Goal: Transaction & Acquisition: Purchase product/service

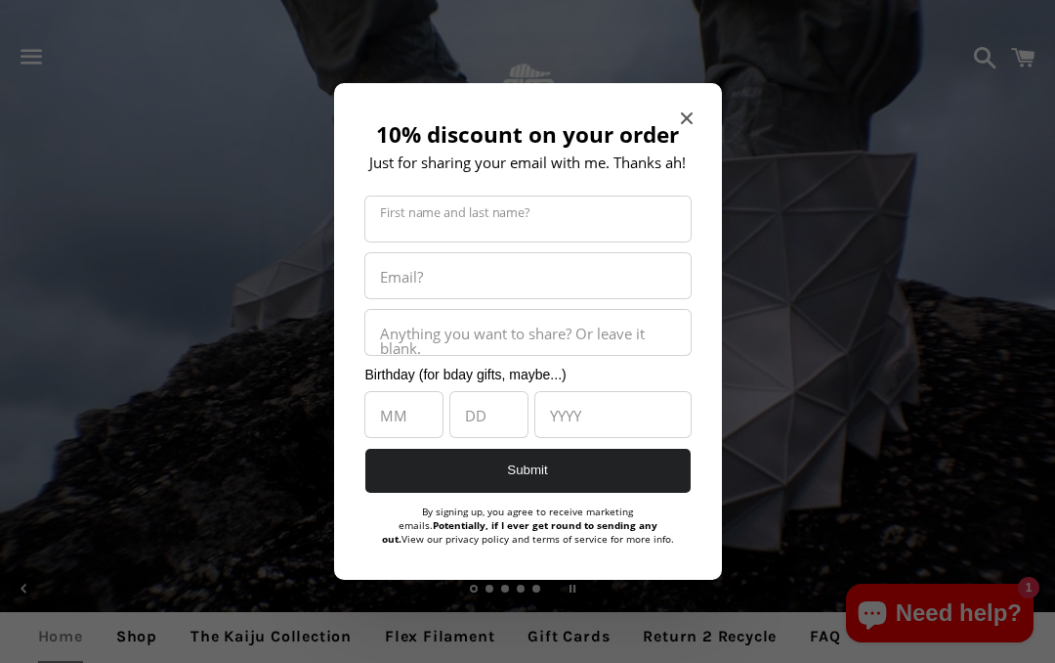
click at [688, 112] on icon "Close modal" at bounding box center [687, 118] width 12 height 12
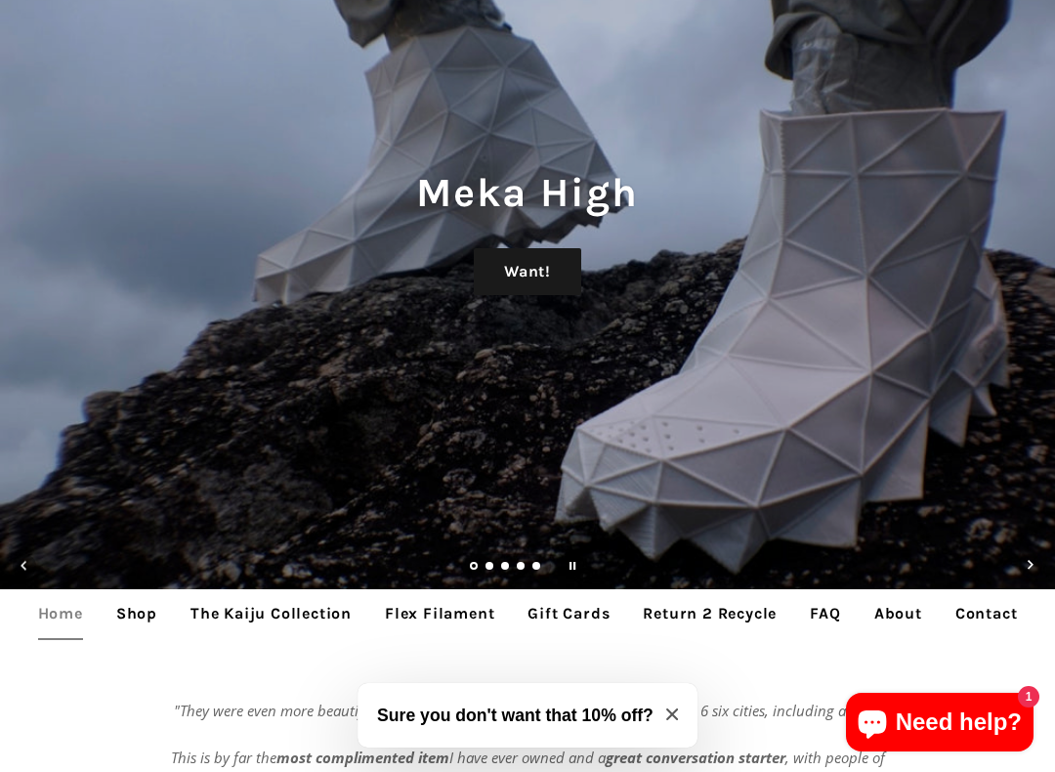
scroll to position [145, 0]
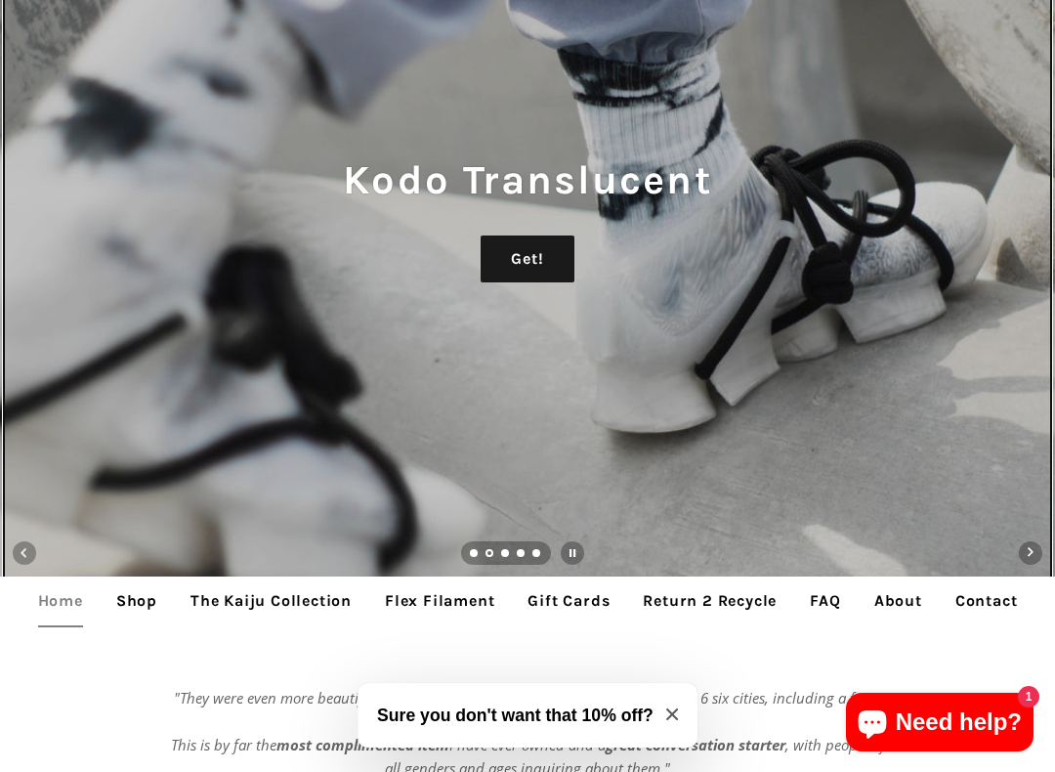
click at [518, 550] on link "Load slide 4" at bounding box center [522, 555] width 10 height 10
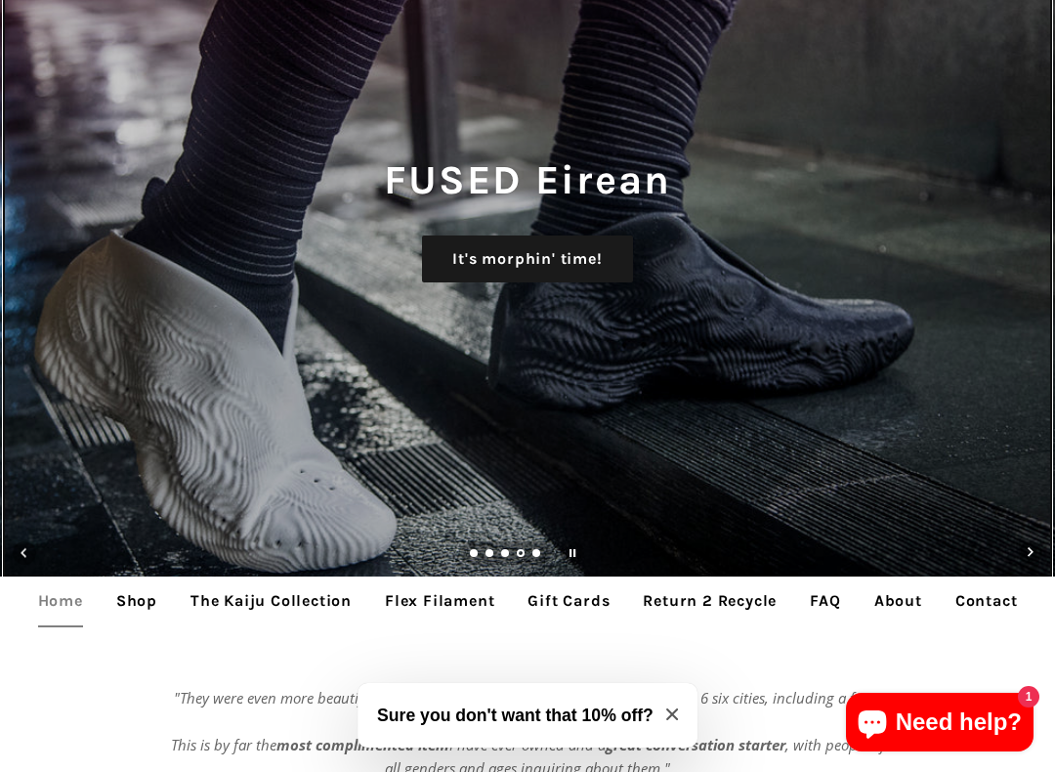
click at [518, 557] on link "Slide 4, current" at bounding box center [522, 555] width 10 height 10
click at [509, 552] on link "Load slide 3" at bounding box center [506, 555] width 10 height 10
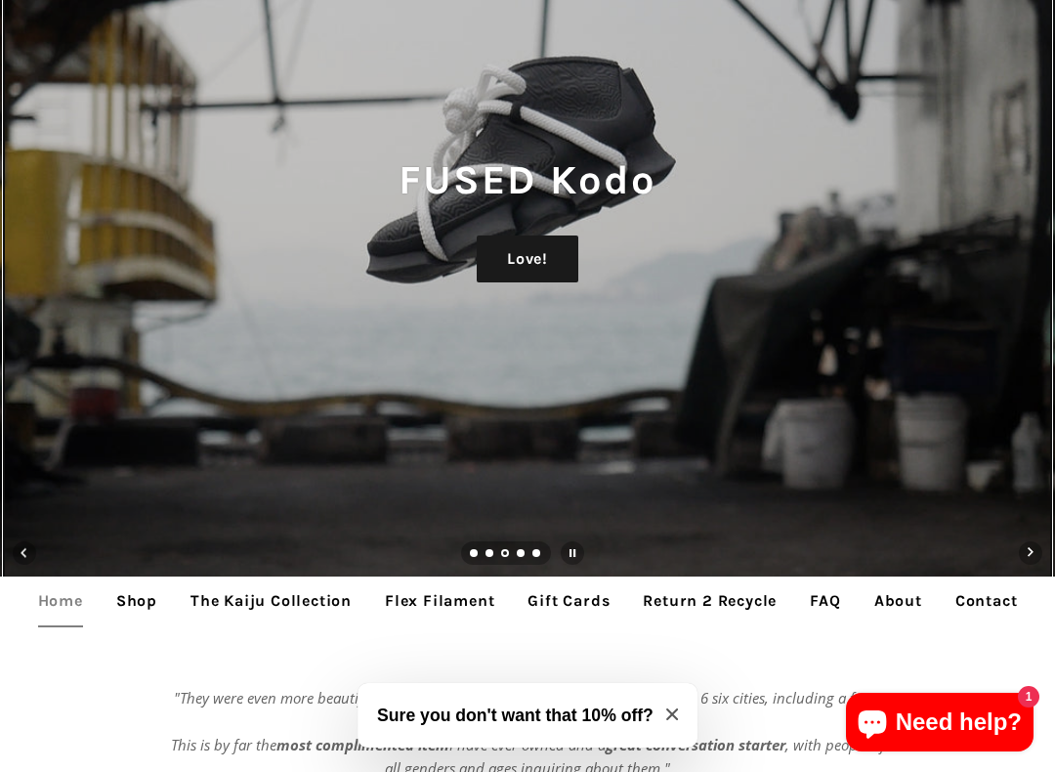
click at [529, 548] on ul "slideshow" at bounding box center [506, 552] width 90 height 23
click at [525, 545] on ul "slideshow" at bounding box center [506, 552] width 90 height 23
click at [531, 545] on ul "slideshow" at bounding box center [506, 552] width 90 height 23
click at [535, 553] on link "Load slide 5" at bounding box center [538, 555] width 10 height 10
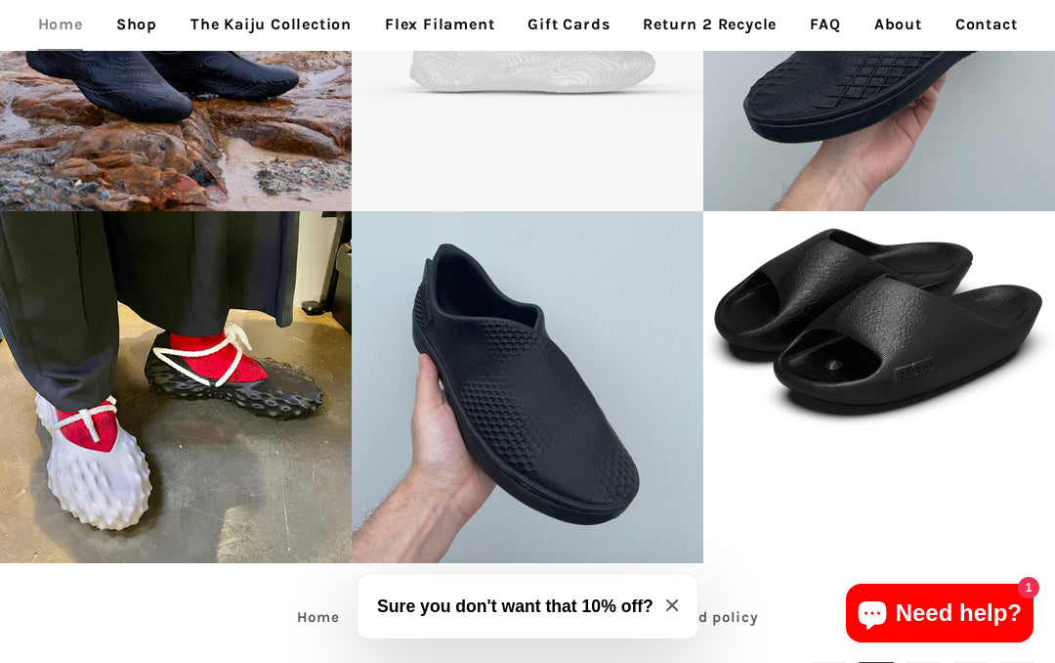
scroll to position [3538, 0]
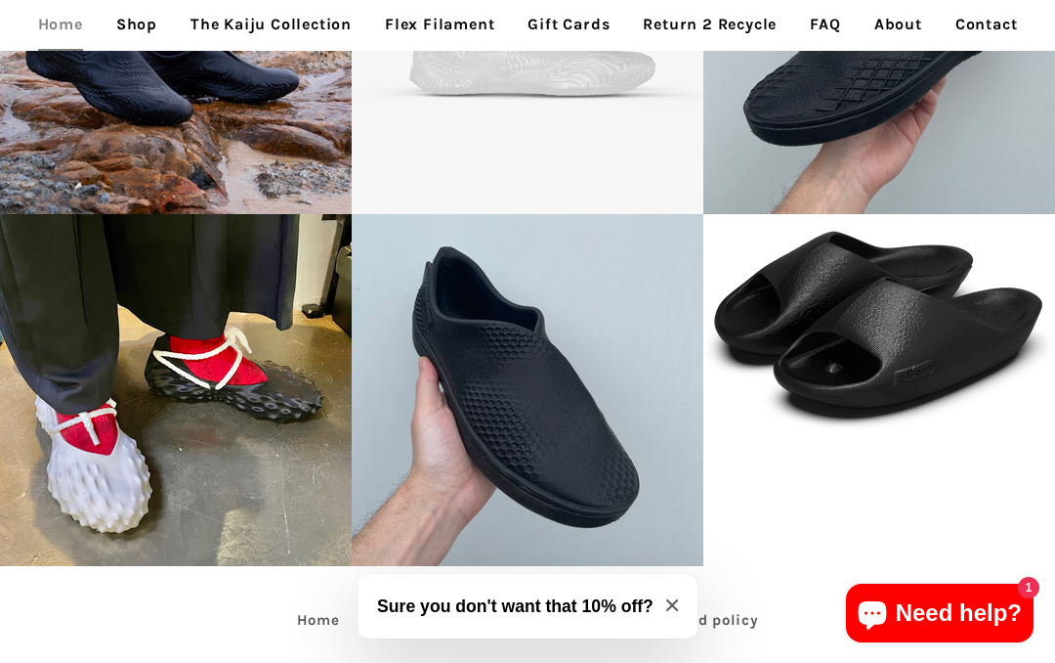
click at [945, 326] on p "[MEDICAL_DATA] - 3D printed Recovery Slides" at bounding box center [879, 316] width 283 height 63
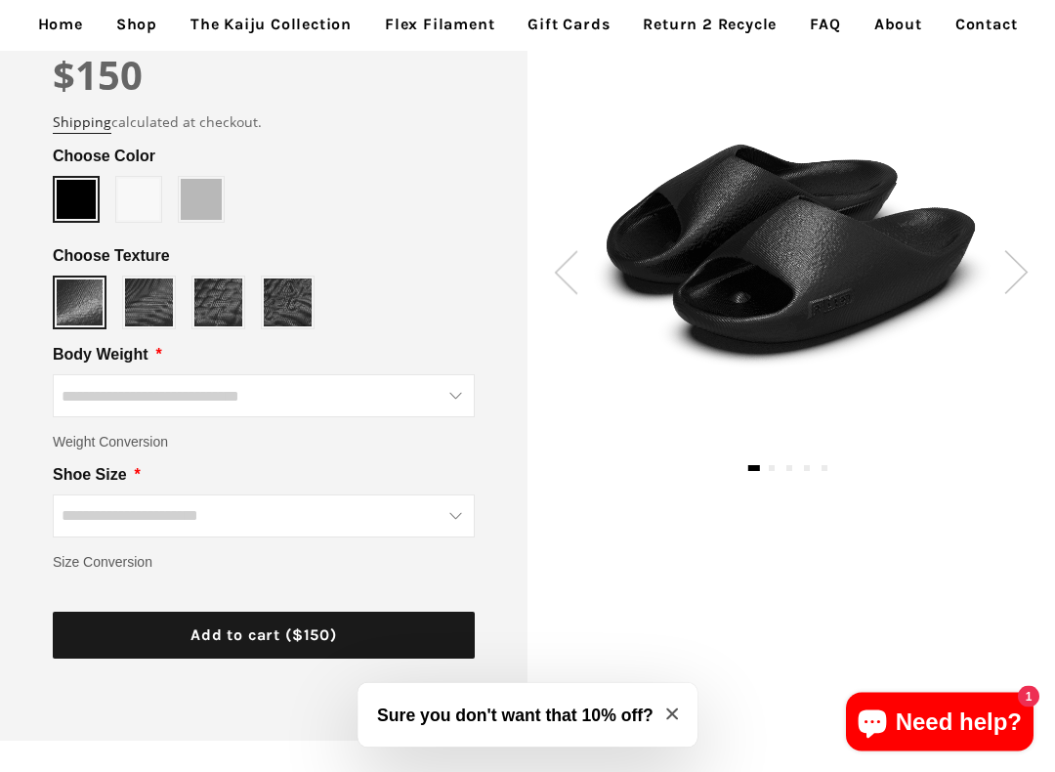
scroll to position [290, 0]
click at [465, 374] on input "Body Weight" at bounding box center [264, 395] width 422 height 43
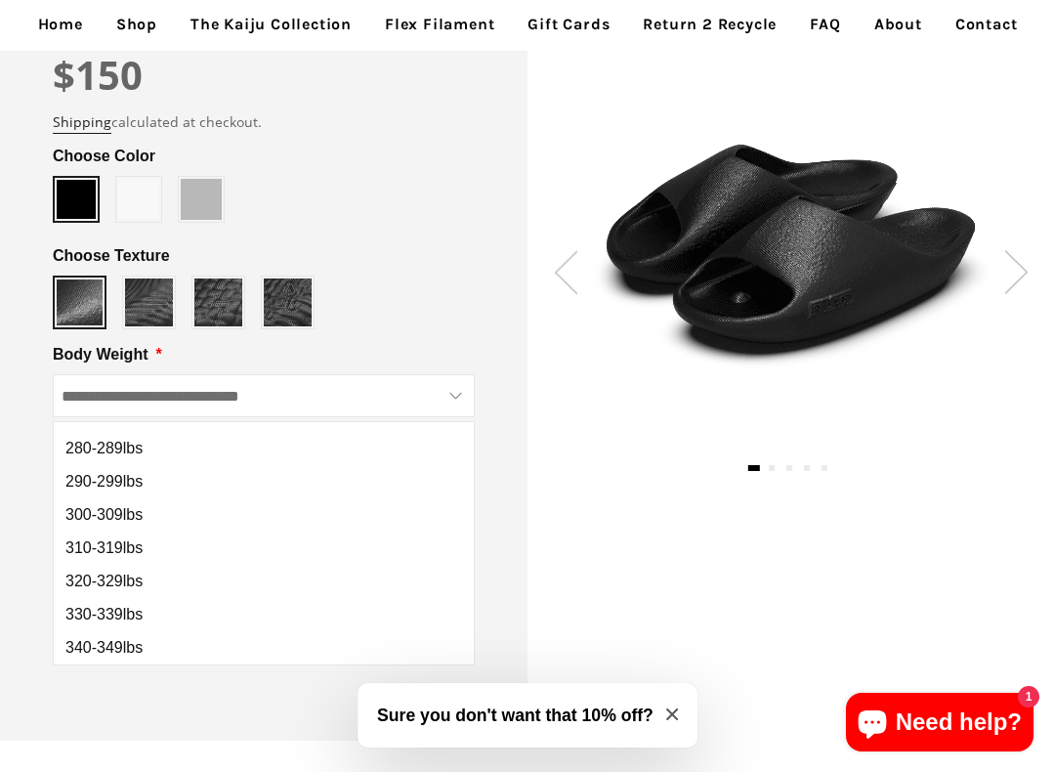
scroll to position [778, 0]
click at [132, 639] on span "340-349lbs" at bounding box center [103, 648] width 77 height 18
type input "**********"
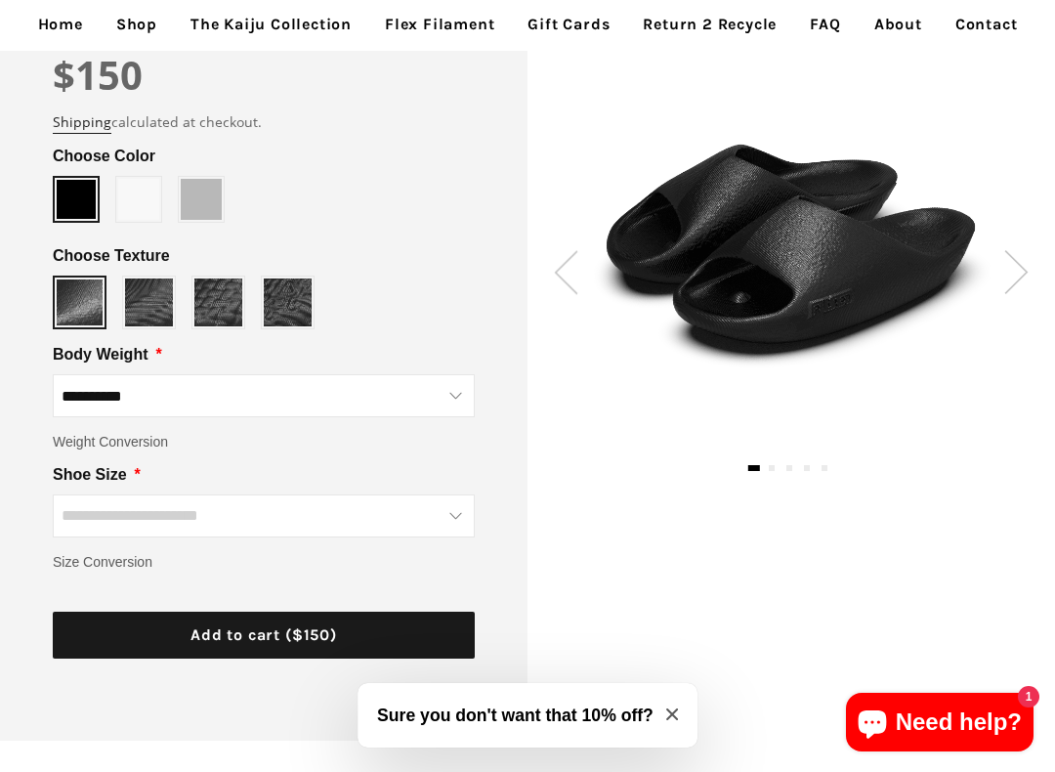
click at [465, 494] on input "Shoe Size" at bounding box center [264, 515] width 422 height 43
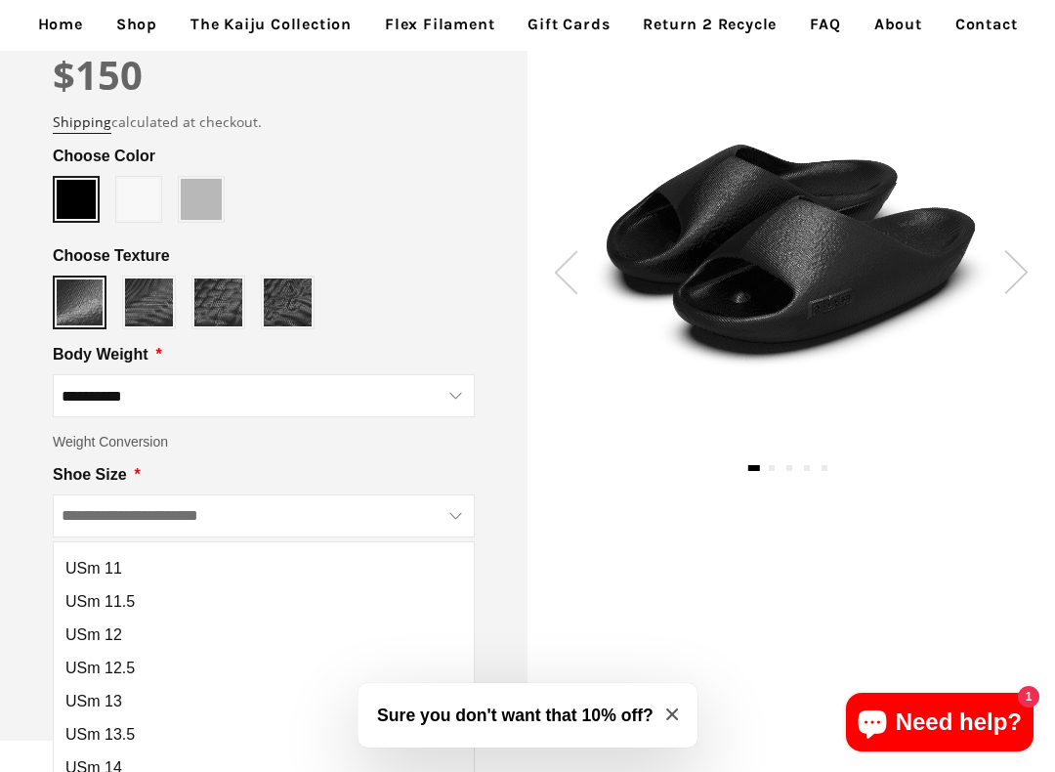
scroll to position [496, 0]
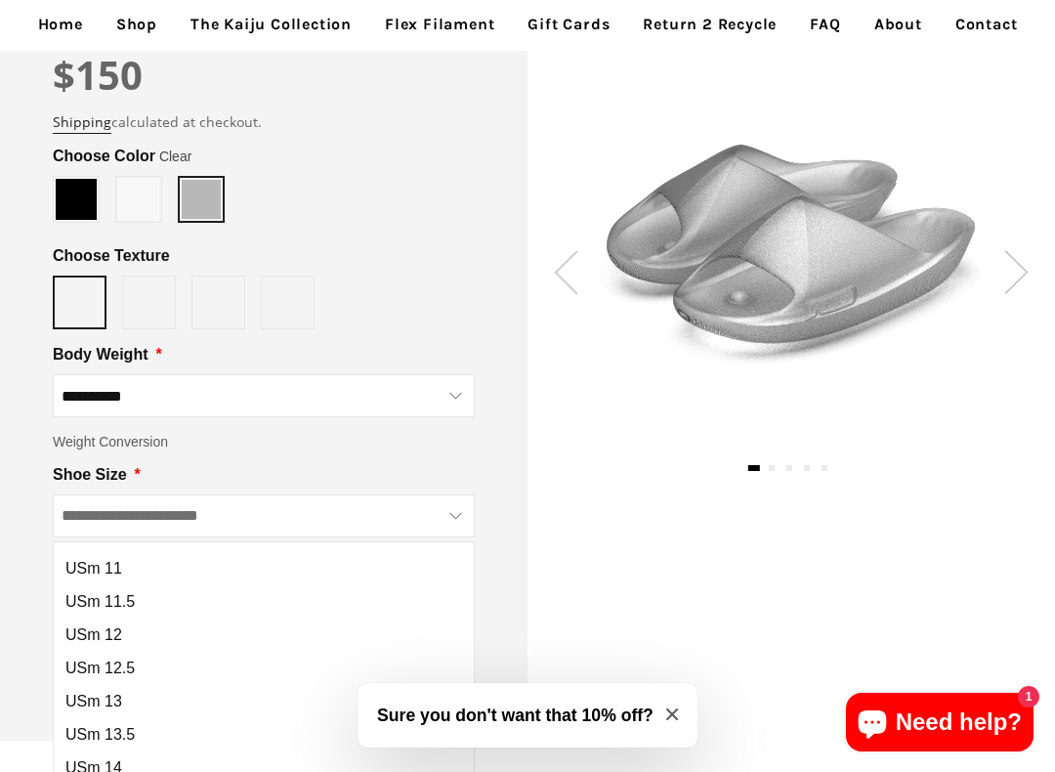
type input "*****"
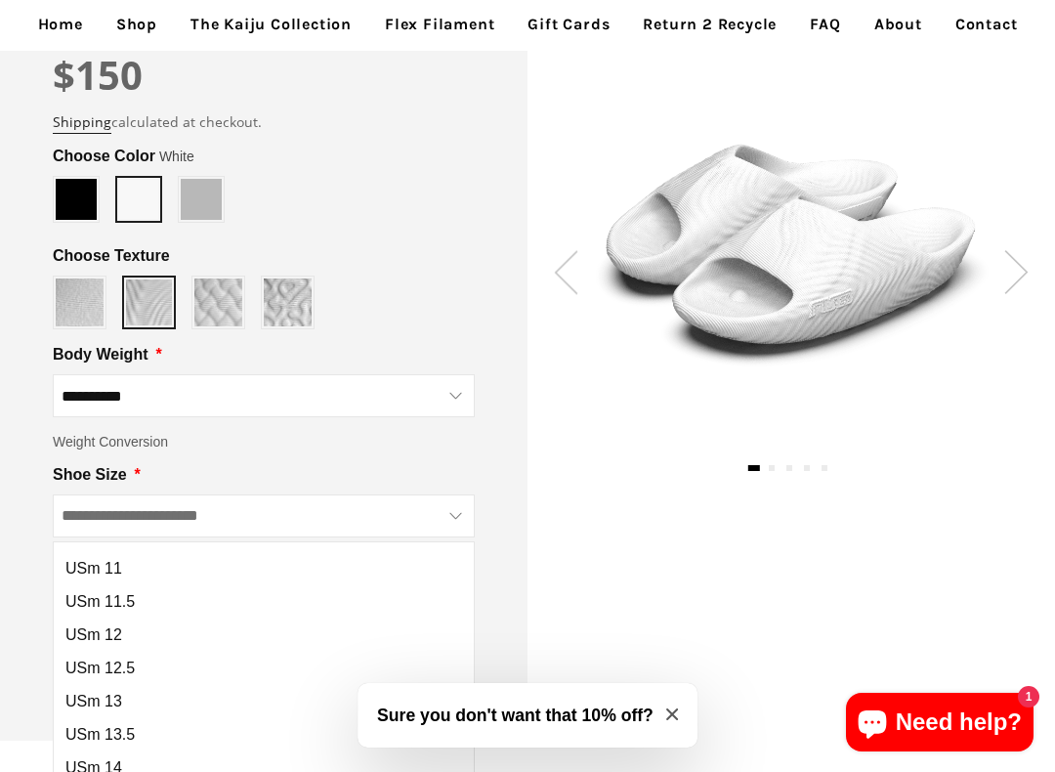
type input "*****"
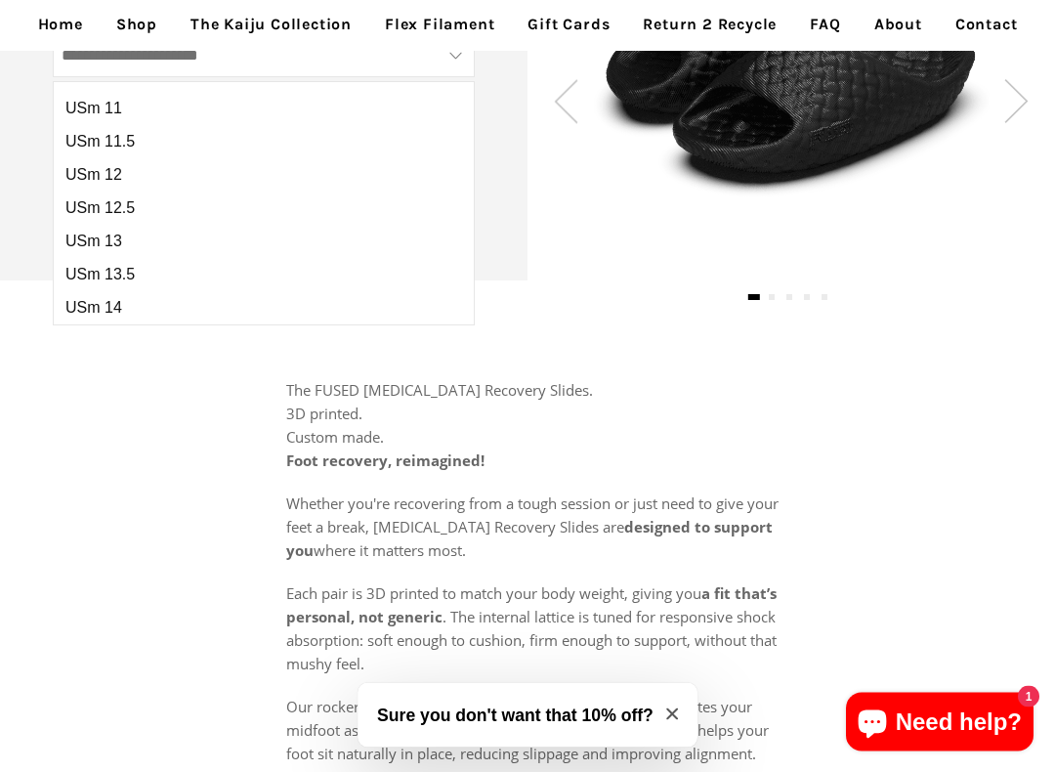
scroll to position [751, 0]
click at [91, 298] on span "USm 14" at bounding box center [93, 307] width 57 height 18
type input "******"
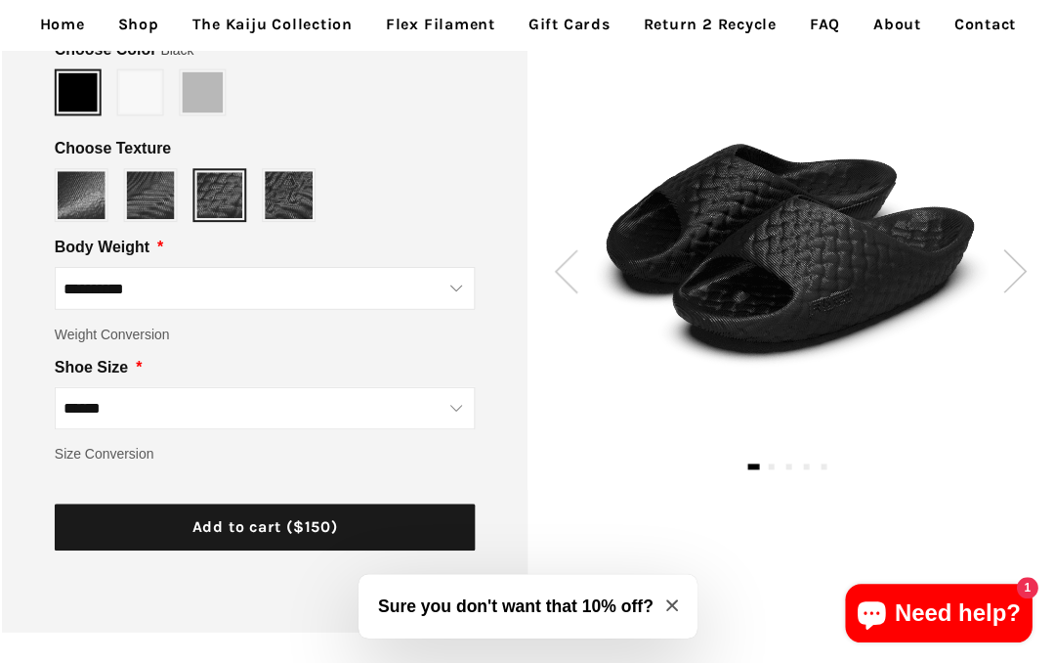
scroll to position [396, 0]
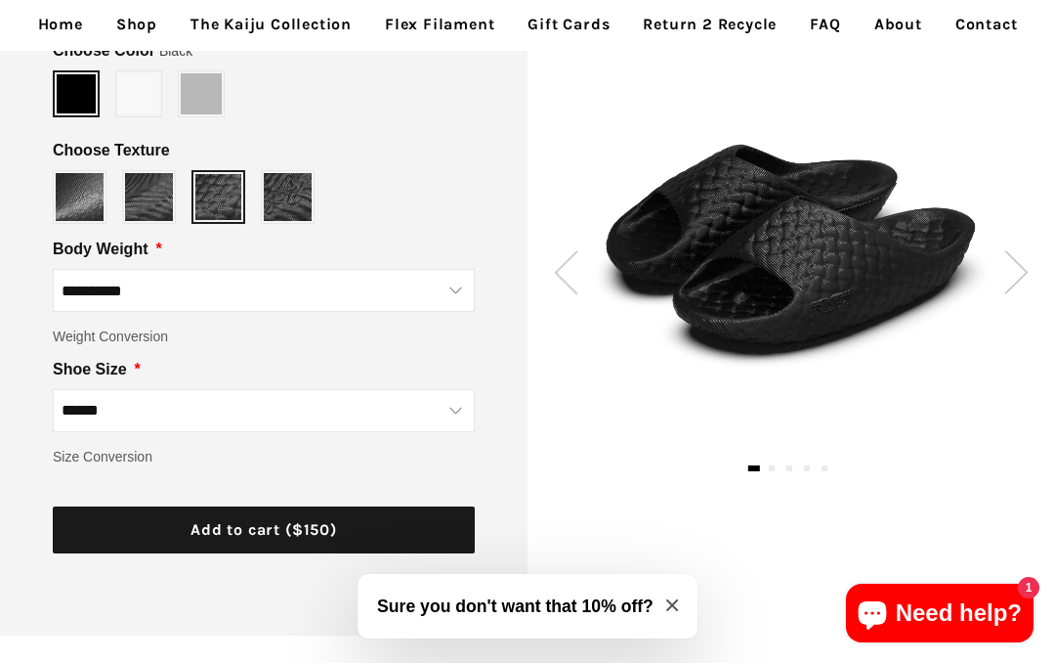
click at [1026, 253] on img at bounding box center [1017, 272] width 24 height 44
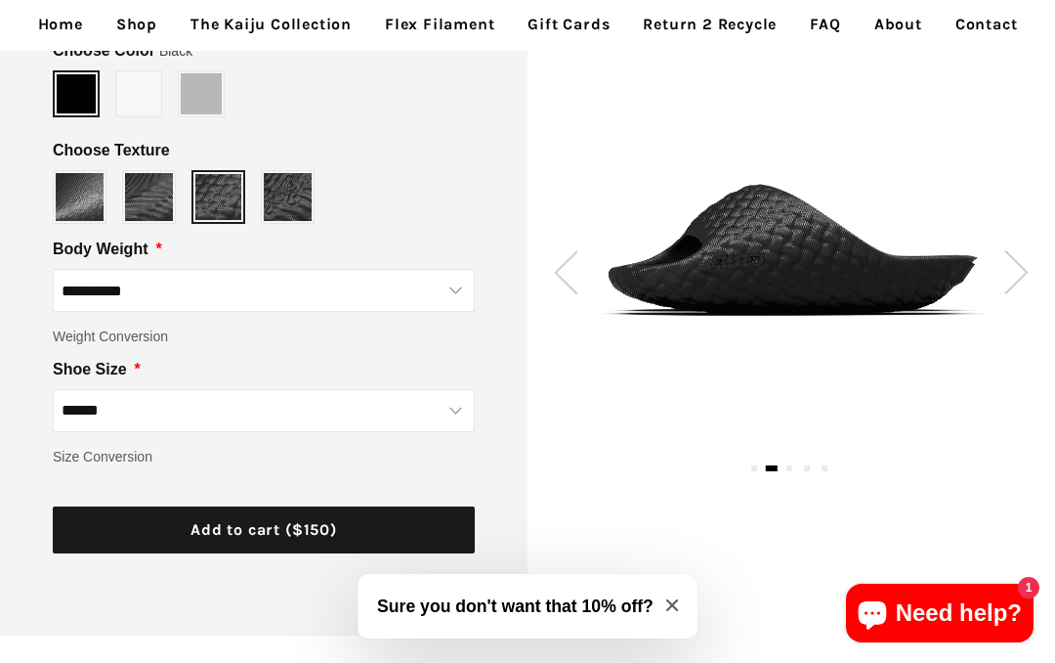
click at [1014, 270] on img at bounding box center [1017, 272] width 24 height 44
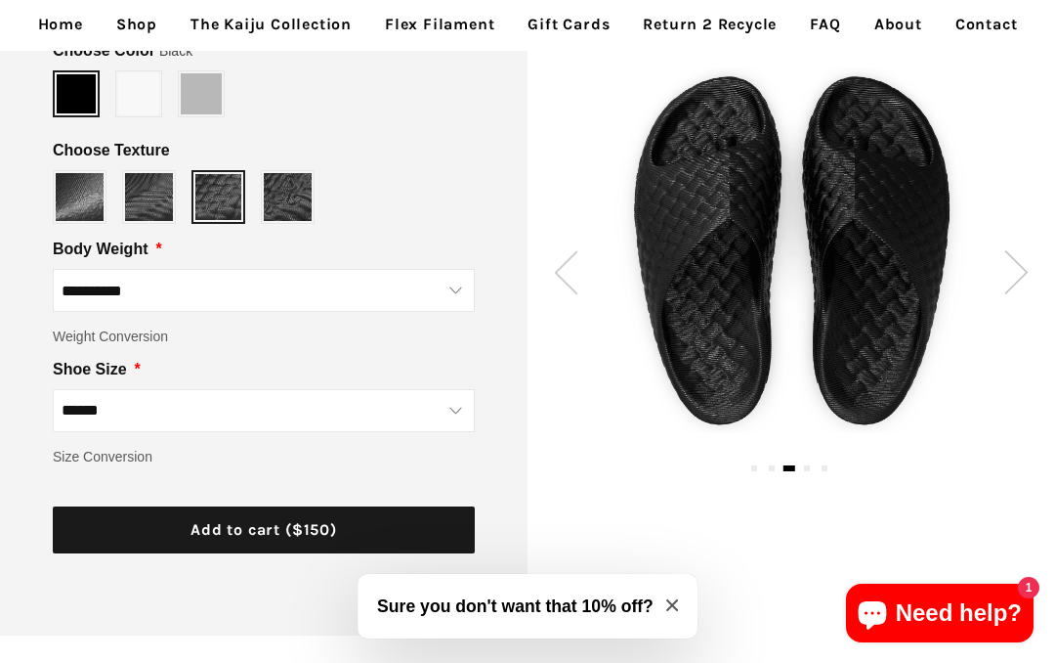
click at [1012, 268] on img at bounding box center [1017, 272] width 24 height 44
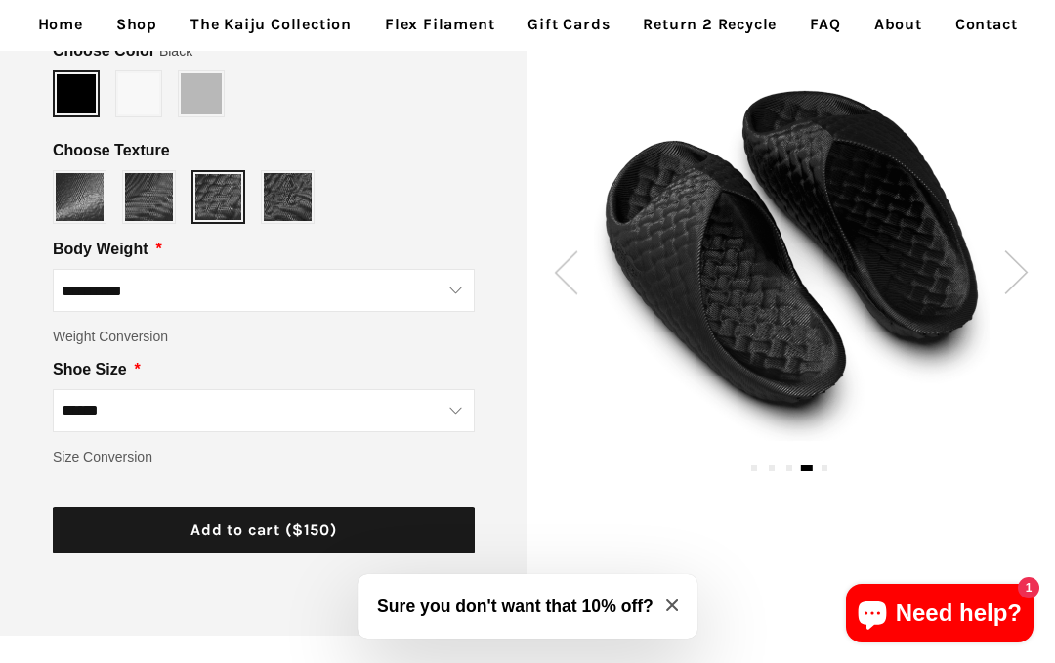
click at [1005, 270] on img at bounding box center [1017, 272] width 24 height 44
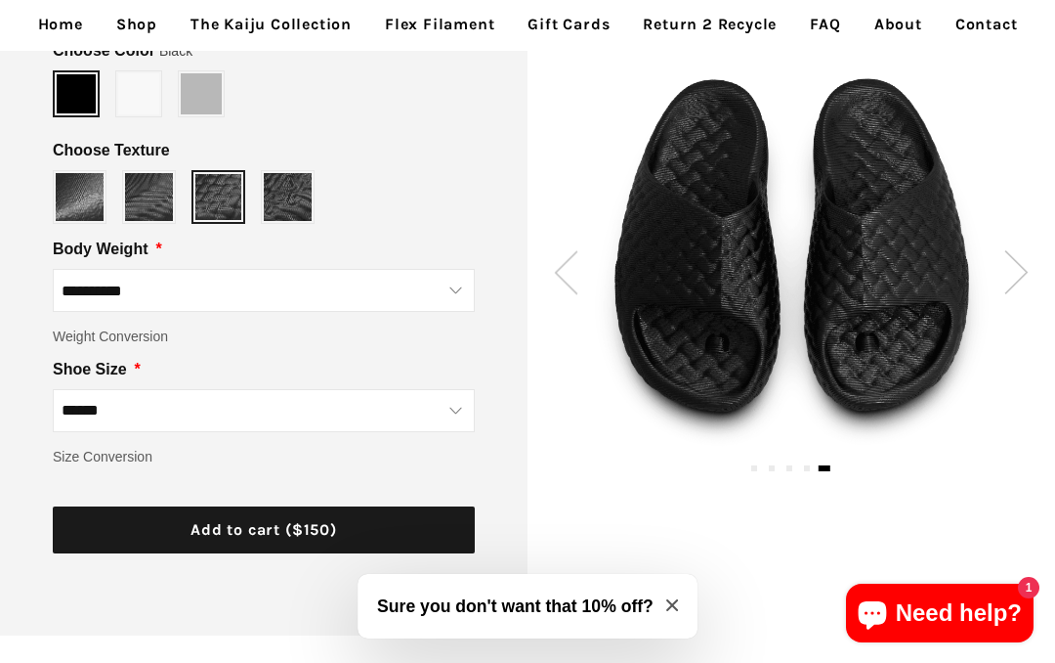
click at [1003, 266] on div at bounding box center [792, 250] width 528 height 399
click at [1017, 265] on img at bounding box center [1017, 272] width 24 height 44
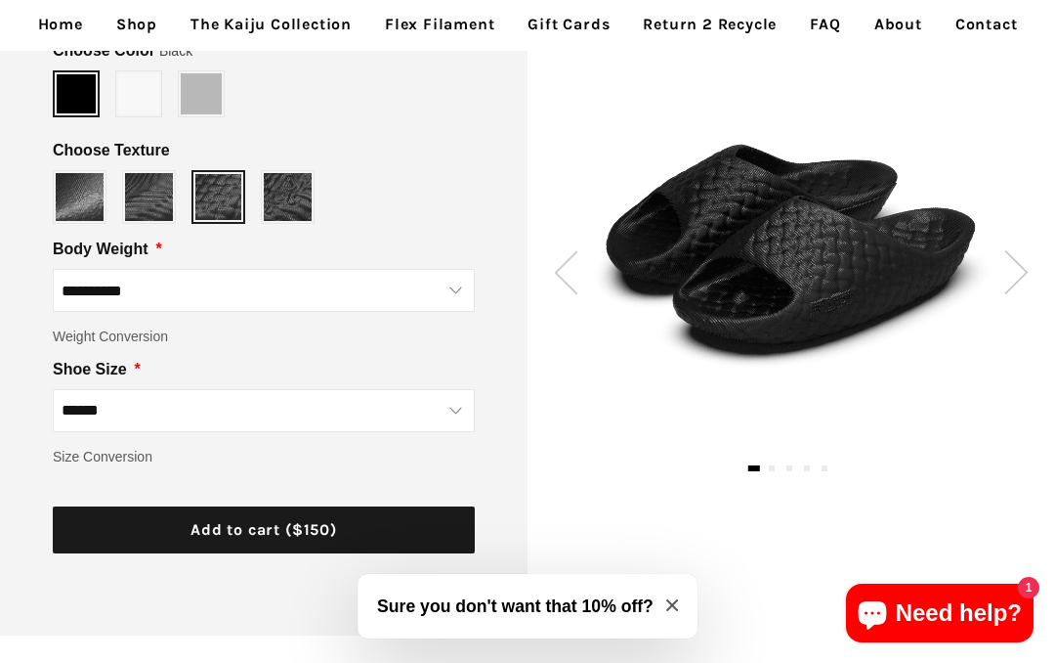
click at [1012, 275] on img at bounding box center [1017, 272] width 24 height 44
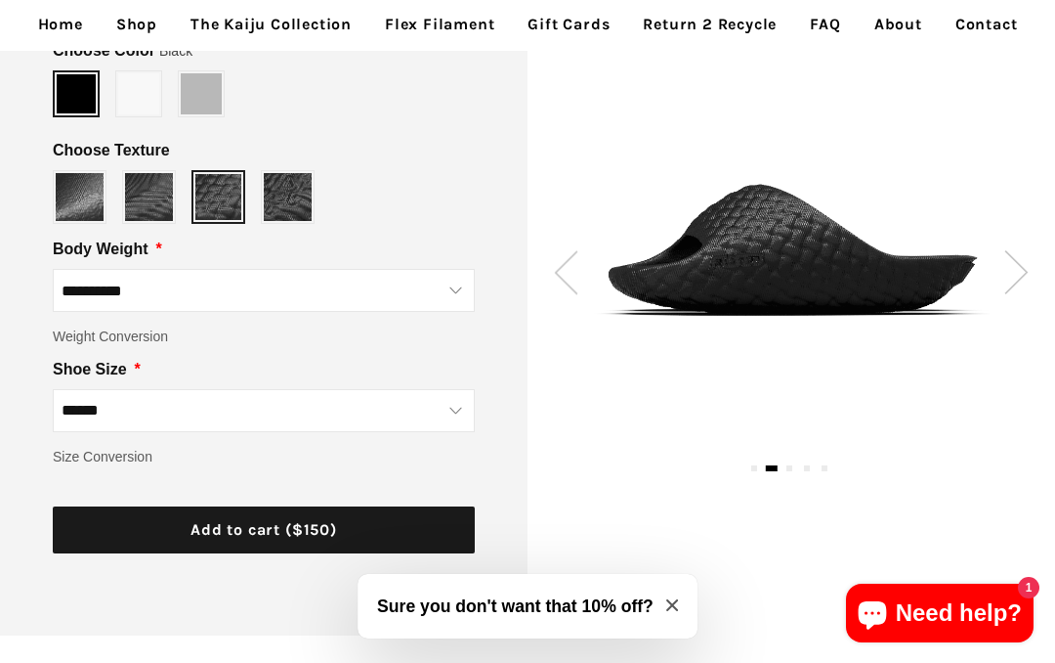
click at [1017, 273] on img at bounding box center [1017, 272] width 24 height 44
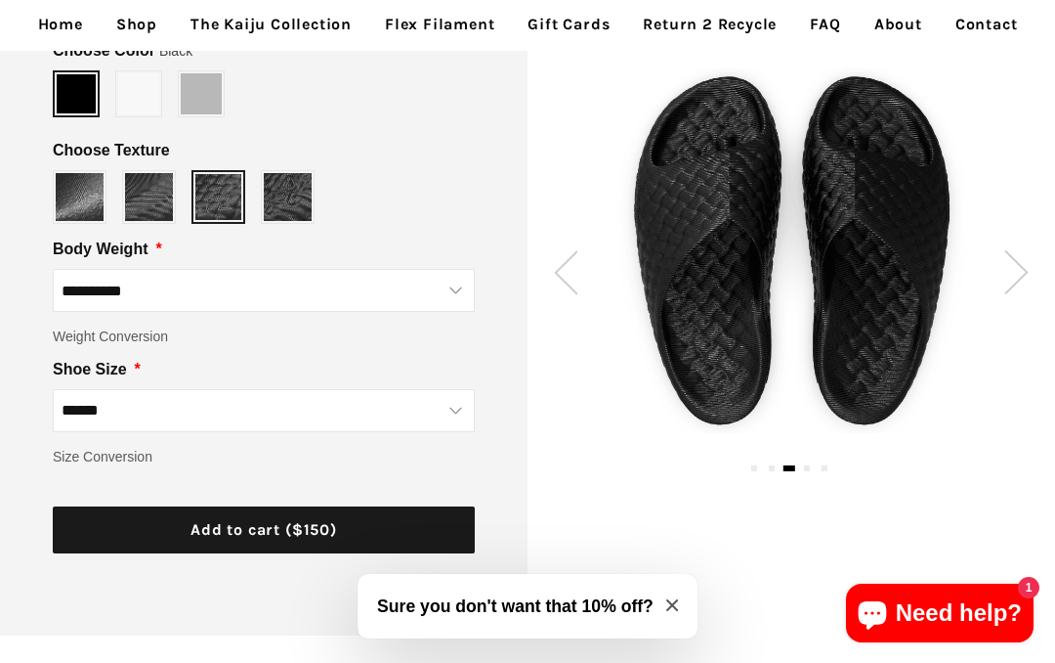
click at [1014, 278] on img at bounding box center [1017, 272] width 24 height 44
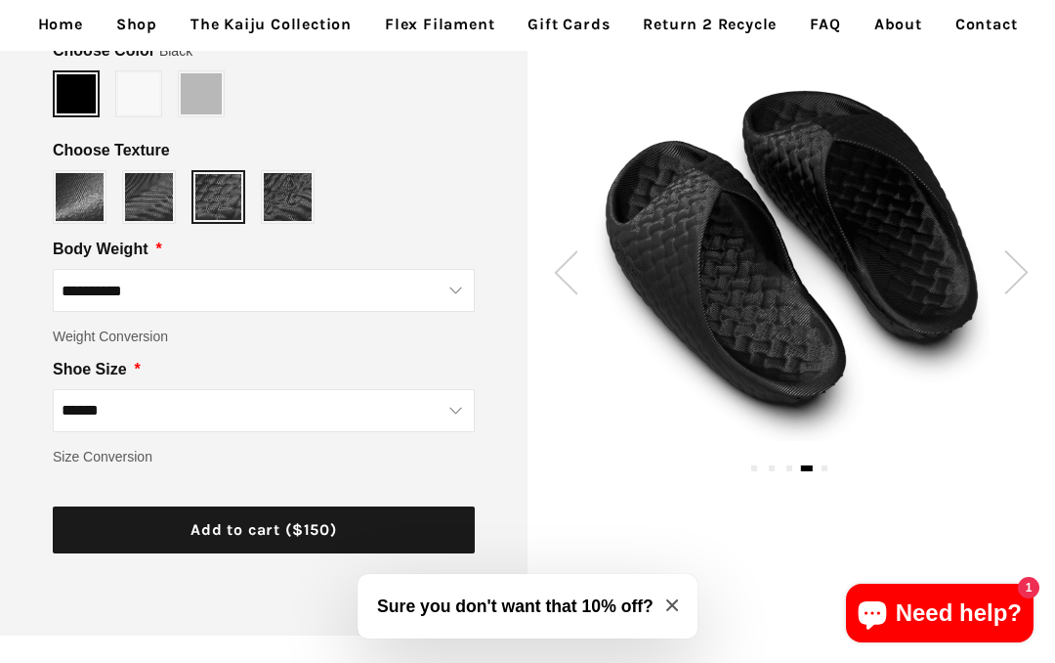
click at [1019, 278] on img at bounding box center [1017, 272] width 24 height 44
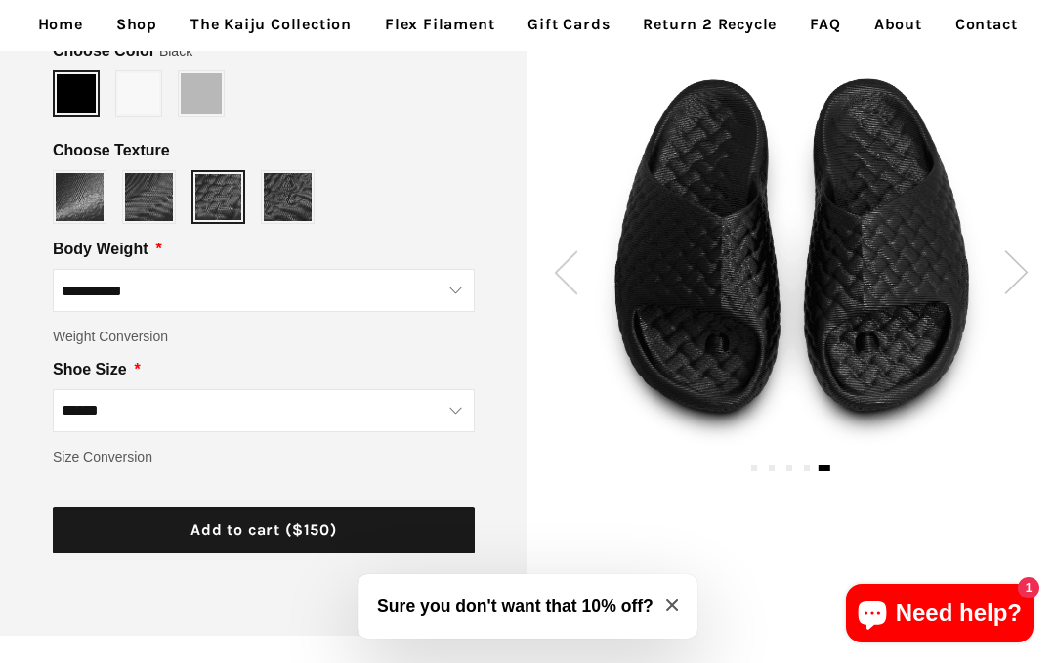
click at [1019, 277] on img at bounding box center [1017, 272] width 24 height 44
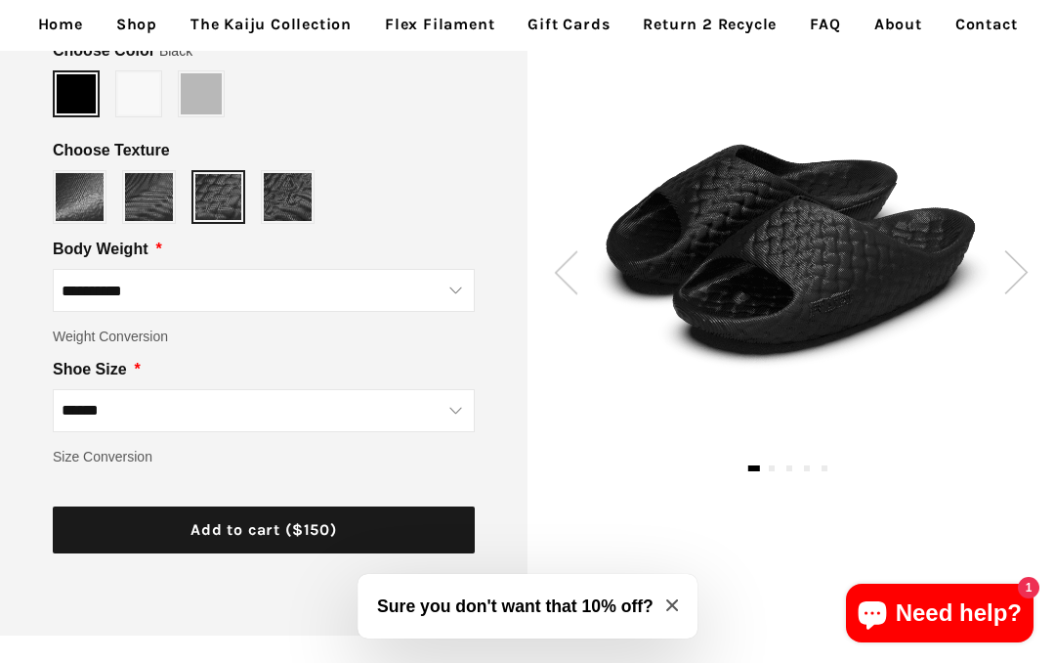
click at [1017, 285] on img at bounding box center [1017, 272] width 24 height 44
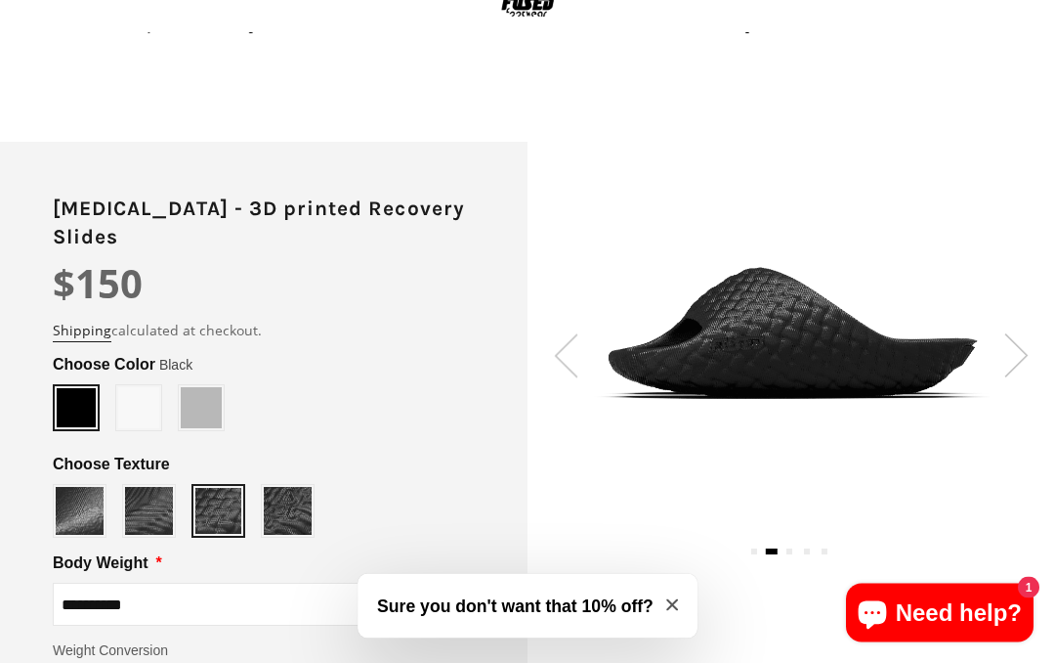
scroll to position [0, 0]
